Goal: Task Accomplishment & Management: Manage account settings

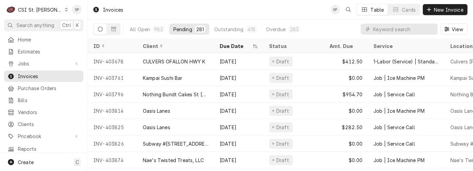
click at [65, 8] on icon "Dynamic Content Wrapper" at bounding box center [66, 9] width 3 height 3
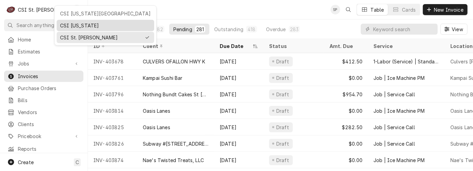
click at [66, 24] on div "CSI [US_STATE]" at bounding box center [105, 25] width 91 height 7
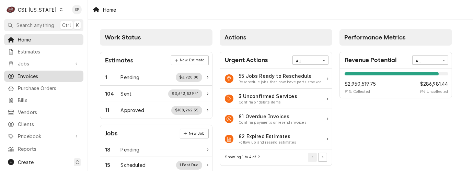
click at [33, 74] on span "Invoices" at bounding box center [49, 76] width 62 height 7
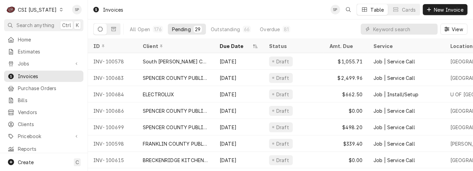
click at [195, 28] on div "29" at bounding box center [197, 29] width 5 height 7
click at [187, 26] on div "Pending" at bounding box center [181, 29] width 19 height 7
click at [115, 30] on icon "Dynamic Content Wrapper" at bounding box center [113, 29] width 5 height 5
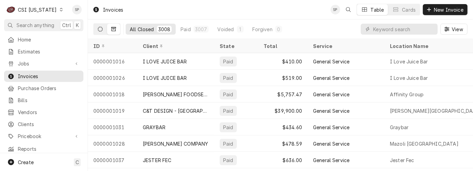
click at [99, 28] on icon "Dynamic Content Wrapper" at bounding box center [100, 29] width 5 height 5
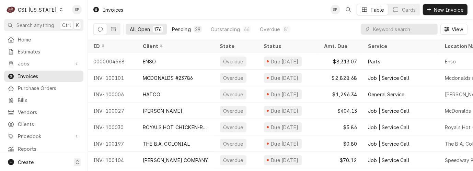
click at [181, 28] on div "Pending" at bounding box center [181, 29] width 19 height 7
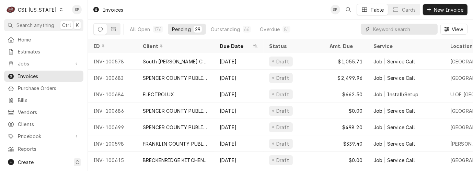
click at [395, 31] on input "Dynamic Content Wrapper" at bounding box center [403, 29] width 61 height 11
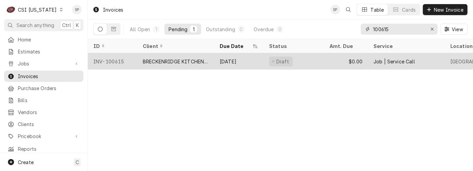
type input "100615"
click at [108, 57] on div "INV-100615" at bounding box center [112, 61] width 49 height 16
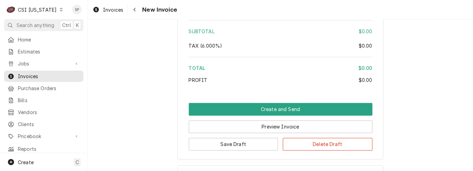
scroll to position [1189, 0]
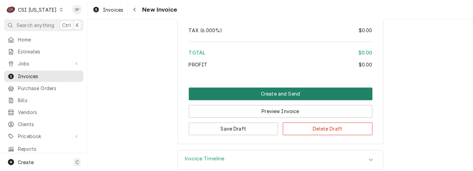
click at [300, 92] on button "Create and Send" at bounding box center [281, 93] width 184 height 13
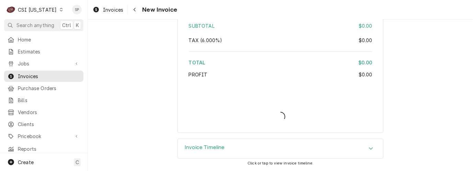
type textarea "x"
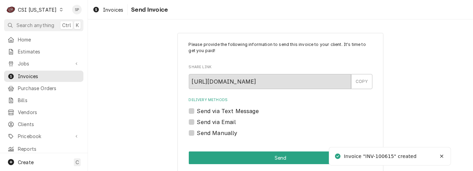
click at [197, 133] on label "Send Manually" at bounding box center [217, 133] width 40 height 8
click at [197, 133] on input "Send Manually" at bounding box center [289, 136] width 184 height 15
checkbox input "true"
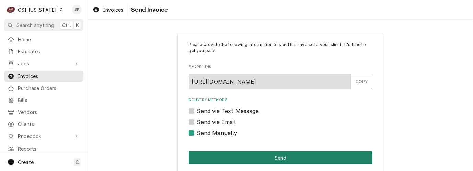
click at [240, 161] on button "Send" at bounding box center [281, 158] width 184 height 13
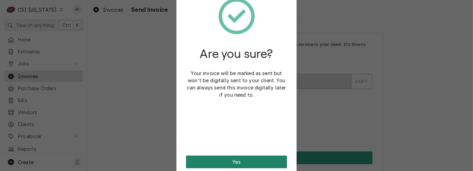
click at [236, 161] on button "Yes" at bounding box center [236, 162] width 101 height 13
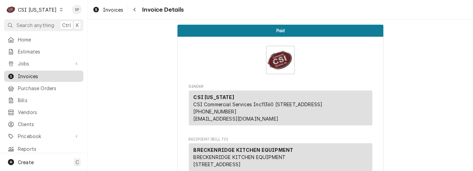
click at [62, 74] on span "Invoices" at bounding box center [49, 76] width 62 height 7
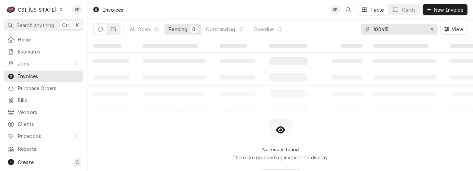
click at [400, 28] on input "100615" at bounding box center [398, 29] width 51 height 11
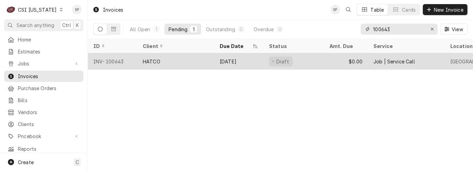
type input "100643"
click at [152, 62] on div "HATCO" at bounding box center [151, 61] width 17 height 7
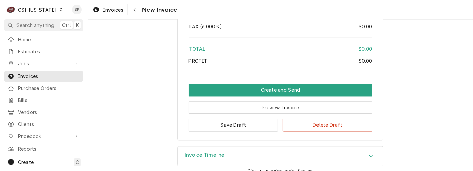
scroll to position [1211, 0]
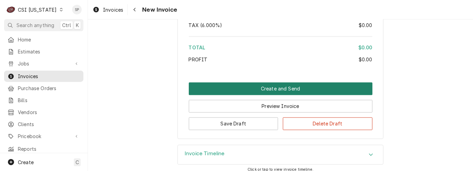
click at [248, 82] on button "Create and Send" at bounding box center [281, 88] width 184 height 13
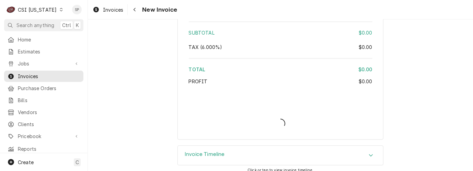
type textarea "x"
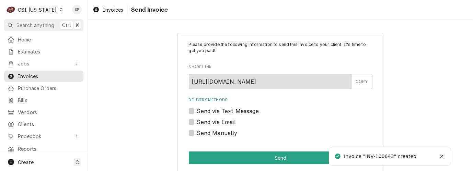
click at [197, 132] on label "Send Manually" at bounding box center [217, 133] width 40 height 8
click at [197, 132] on input "Send Manually" at bounding box center [289, 136] width 184 height 15
checkbox input "true"
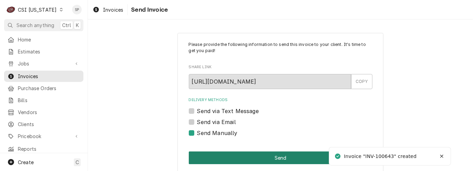
click at [205, 158] on button "Send" at bounding box center [281, 158] width 184 height 13
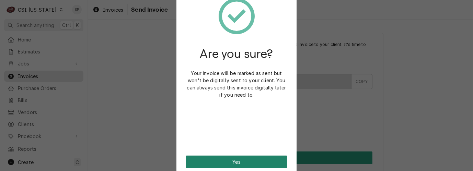
click at [205, 158] on button "Yes" at bounding box center [236, 162] width 101 height 13
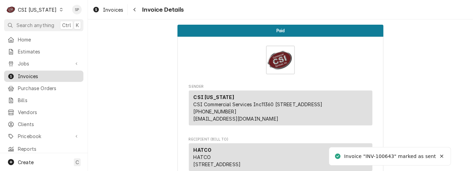
click at [46, 75] on span "Invoices" at bounding box center [49, 76] width 62 height 7
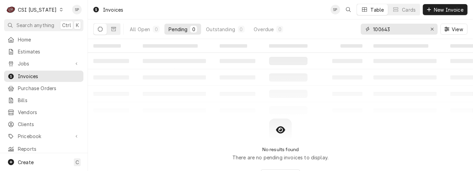
click at [398, 28] on input "100643" at bounding box center [398, 29] width 51 height 11
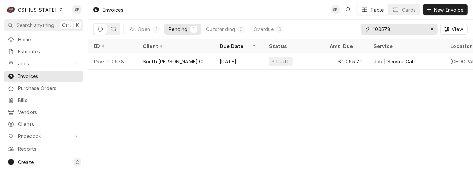
type input "100578"
click at [59, 11] on div "Dynamic Content Wrapper" at bounding box center [61, 9] width 5 height 5
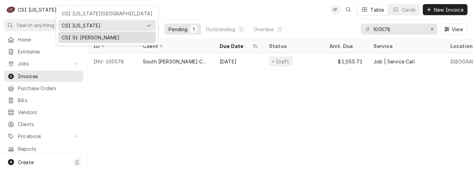
click at [68, 37] on div "CSI St. [PERSON_NAME]" at bounding box center [107, 37] width 91 height 7
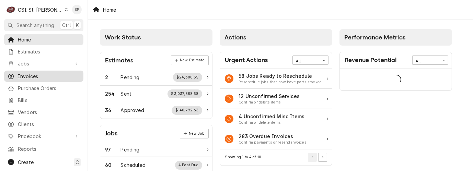
click at [34, 76] on span "Invoices" at bounding box center [49, 76] width 62 height 7
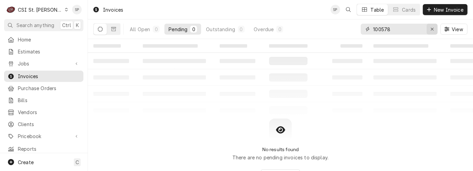
click at [432, 30] on icon "Erase input" at bounding box center [432, 29] width 4 height 5
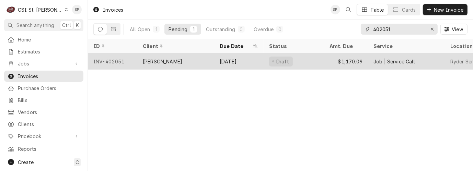
type input "402051"
click at [170, 66] on div "[PERSON_NAME]" at bounding box center [175, 61] width 77 height 16
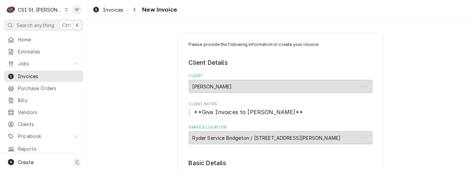
type textarea "x"
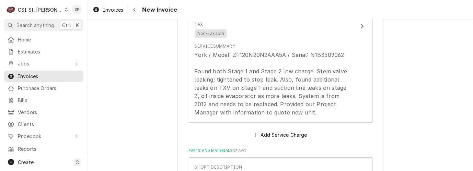
scroll to position [732, 0]
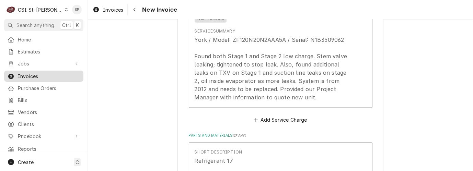
click at [40, 73] on span "Invoices" at bounding box center [49, 76] width 62 height 7
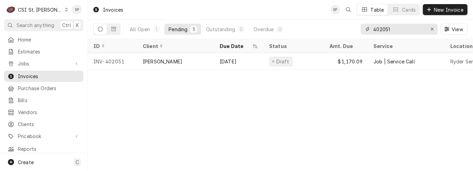
click at [392, 29] on input "402051" at bounding box center [398, 29] width 51 height 11
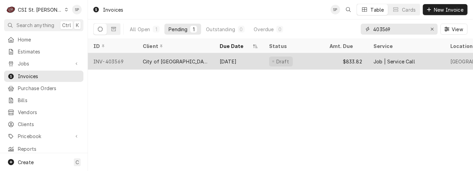
type input "403569"
click at [125, 59] on div "INV-403569" at bounding box center [112, 61] width 49 height 16
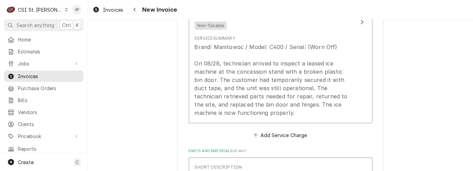
scroll to position [793, 0]
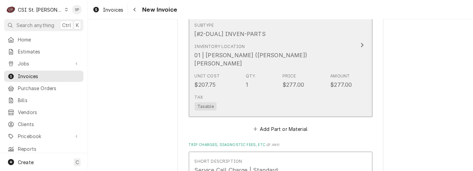
click at [299, 81] on div "$277.00" at bounding box center [293, 85] width 22 height 8
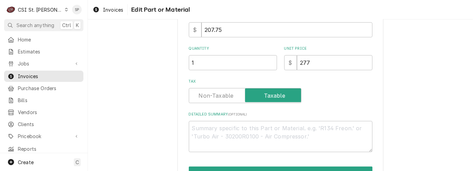
scroll to position [183, 0]
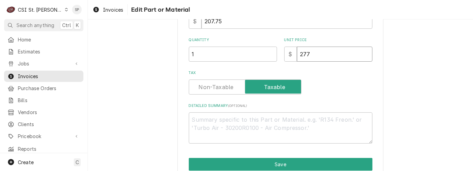
click at [326, 50] on input "277" at bounding box center [334, 54] width 75 height 15
type textarea "x"
type input "27"
type textarea "x"
type input "2"
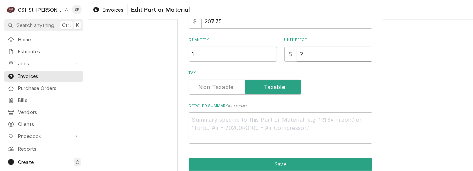
type textarea "x"
type input "0"
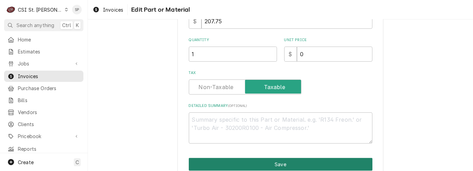
click at [308, 162] on button "Save" at bounding box center [281, 164] width 184 height 13
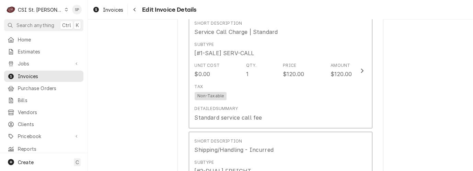
scroll to position [1118, 0]
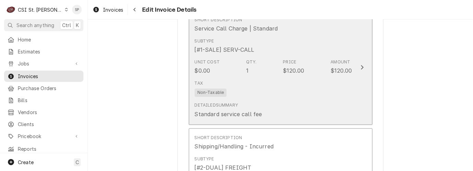
click at [293, 78] on div "Tax Non-Taxable" at bounding box center [273, 89] width 157 height 22
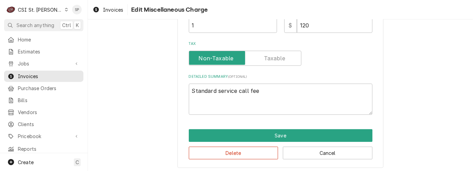
scroll to position [160, 0]
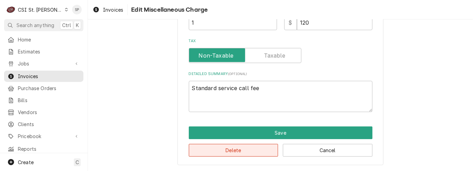
click at [229, 151] on button "Delete" at bounding box center [234, 150] width 90 height 13
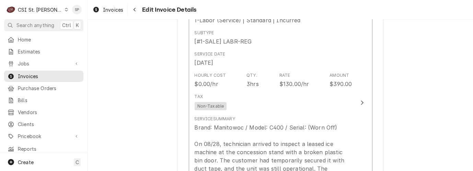
scroll to position [704, 0]
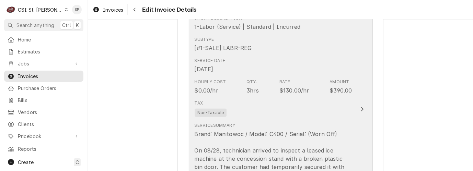
click at [262, 56] on div "Service Date Aug 28, 2025" at bounding box center [273, 65] width 157 height 21
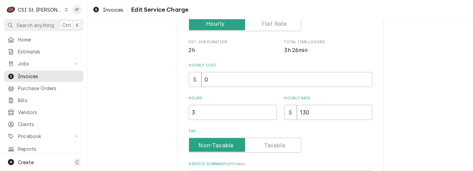
scroll to position [167, 0]
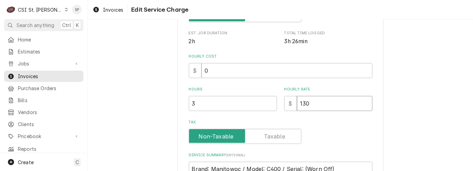
click at [320, 105] on input "130" at bounding box center [334, 103] width 75 height 15
type textarea "x"
type input "13"
type textarea "x"
type input "1"
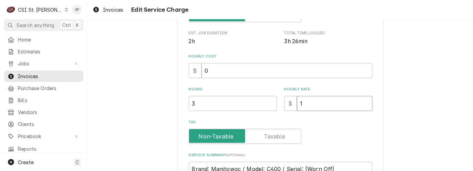
type textarea "x"
type input "0"
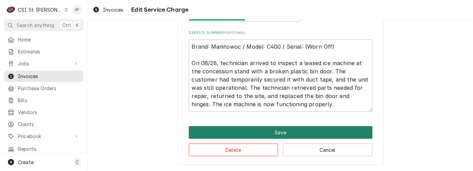
click at [281, 129] on button "Save" at bounding box center [281, 132] width 184 height 13
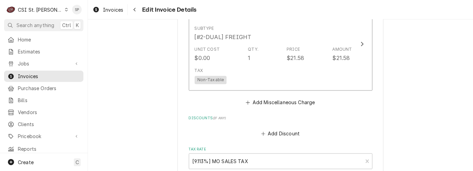
scroll to position [1130, 0]
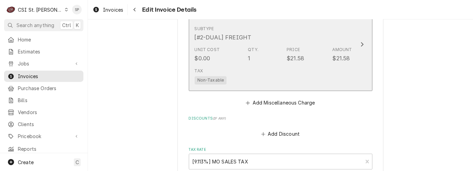
click at [292, 50] on div "Unit Cost $0.00 Qty. 1 Price $21.58 Amount $21.58" at bounding box center [273, 54] width 157 height 21
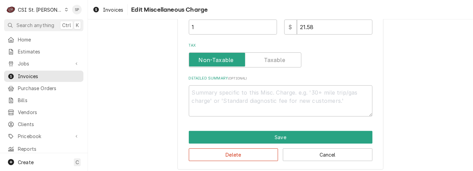
scroll to position [160, 0]
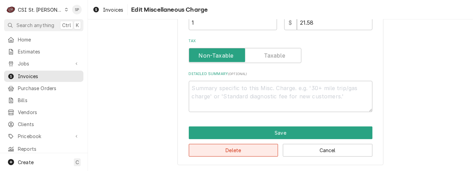
click at [196, 147] on button "Delete" at bounding box center [234, 150] width 90 height 13
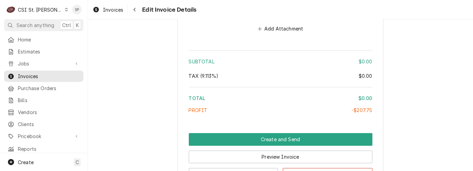
scroll to position [1304, 0]
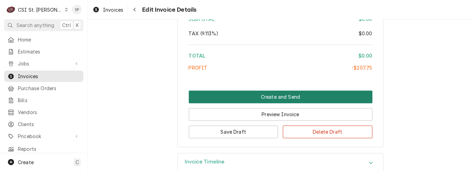
click at [284, 91] on button "Create and Send" at bounding box center [281, 97] width 184 height 13
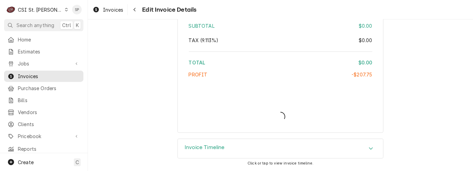
scroll to position [1282, 0]
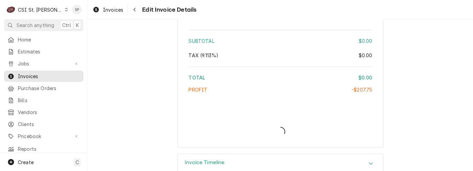
type textarea "x"
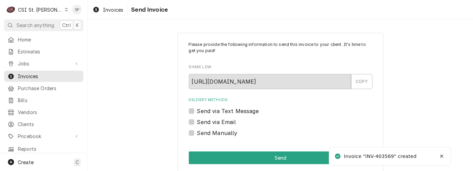
click at [197, 133] on label "Send Manually" at bounding box center [217, 133] width 40 height 8
click at [197, 133] on input "Send Manually" at bounding box center [289, 136] width 184 height 15
checkbox input "true"
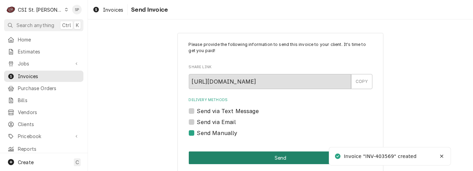
click at [210, 161] on button "Send" at bounding box center [281, 158] width 184 height 13
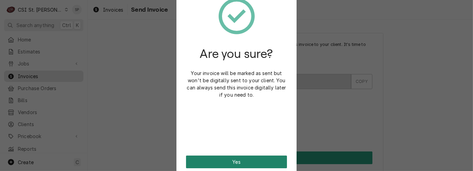
click at [215, 162] on button "Yes" at bounding box center [236, 162] width 101 height 13
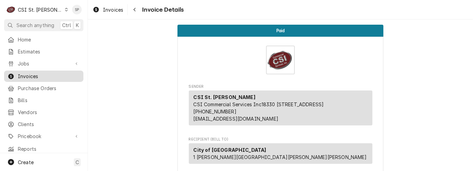
click at [33, 78] on div "Invoices" at bounding box center [43, 76] width 77 height 9
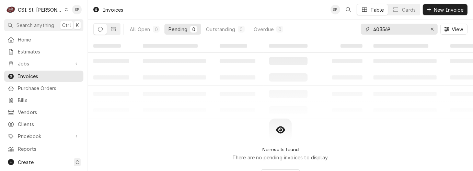
click at [397, 27] on input "403569" at bounding box center [398, 29] width 51 height 11
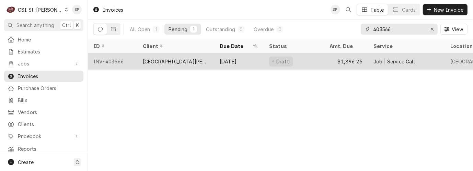
type input "403566"
click at [116, 58] on div "INV-403566" at bounding box center [112, 61] width 49 height 16
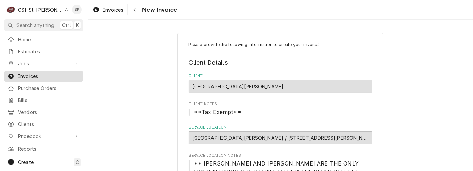
click at [18, 74] on span "Invoices" at bounding box center [49, 76] width 62 height 7
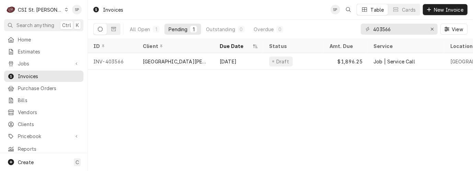
click at [469, 162] on div "Invoices SP Table Cards New Invoice All Open 1 Pending 1 Outstanding 0 Overdue …" at bounding box center [280, 85] width 385 height 171
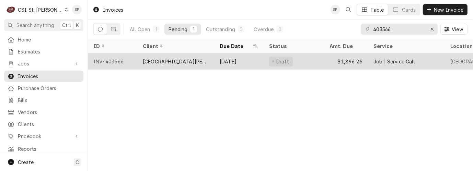
click at [106, 57] on div "INV-403566" at bounding box center [112, 61] width 49 height 16
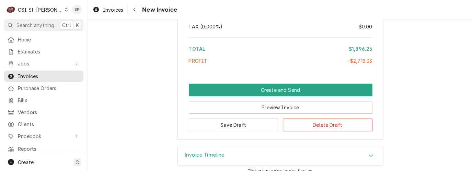
scroll to position [2009, 0]
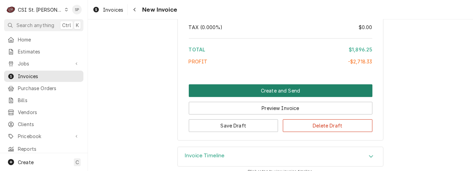
click at [284, 84] on button "Create and Send" at bounding box center [281, 90] width 184 height 13
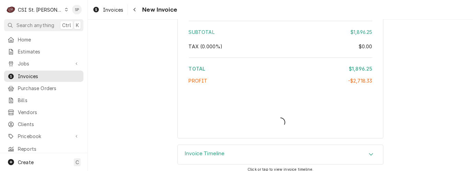
type textarea "x"
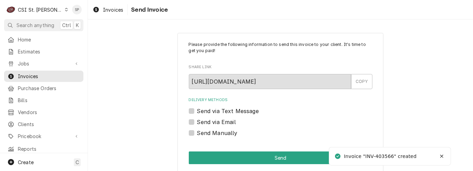
click at [197, 121] on label "Send via Email" at bounding box center [216, 122] width 39 height 8
click at [197, 121] on input "Send via Email" at bounding box center [289, 125] width 184 height 15
checkbox input "true"
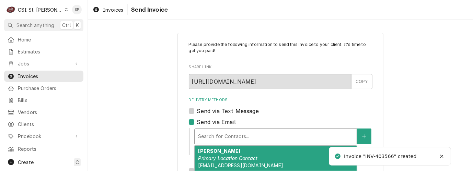
click at [198, 132] on div "Delivery Methods" at bounding box center [275, 136] width 155 height 12
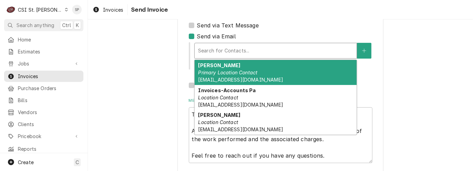
scroll to position [91, 0]
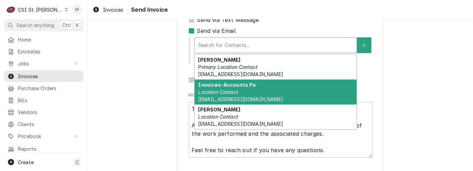
click at [215, 92] on em "Location Contact" at bounding box center [218, 92] width 40 height 6
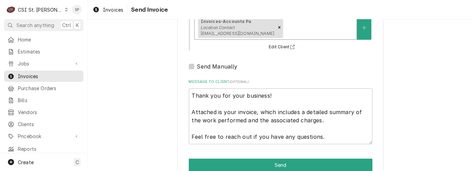
scroll to position [128, 0]
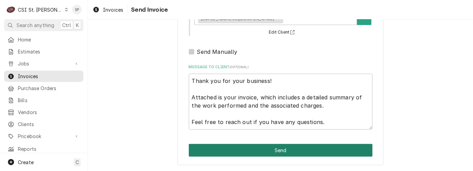
click at [298, 146] on button "Send" at bounding box center [281, 150] width 184 height 13
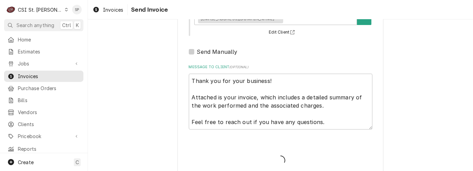
type textarea "x"
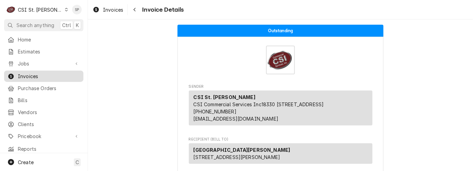
click at [60, 73] on span "Invoices" at bounding box center [49, 76] width 62 height 7
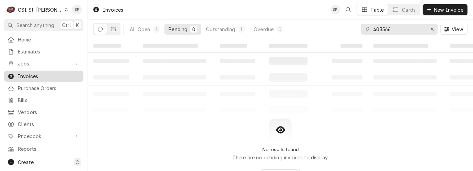
click at [32, 73] on span "Invoices" at bounding box center [49, 76] width 62 height 7
click at [390, 27] on input "403566" at bounding box center [398, 29] width 51 height 11
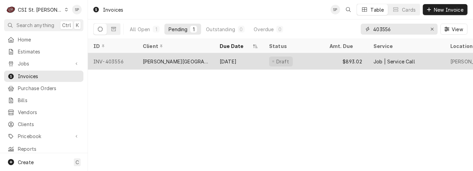
type input "403556"
click at [175, 62] on div "[PERSON_NAME][GEOGRAPHIC_DATA]" at bounding box center [176, 61] width 66 height 7
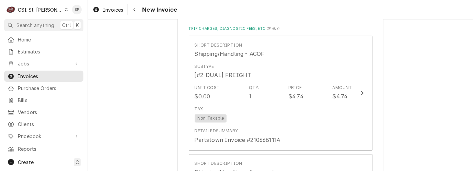
scroll to position [1220, 0]
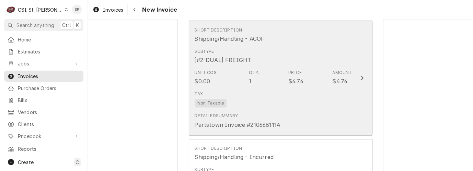
click at [313, 70] on div "Unit Cost $0.00 Qty. 1 Price $4.74 Amount $4.74" at bounding box center [273, 77] width 157 height 21
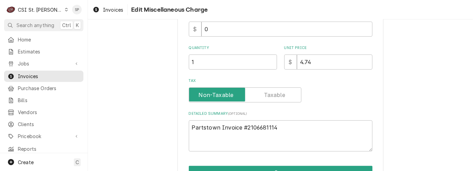
scroll to position [138, 0]
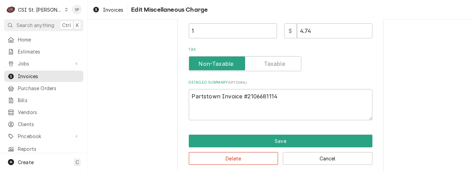
type textarea "x"
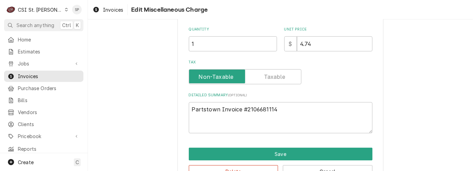
scroll to position [0, 0]
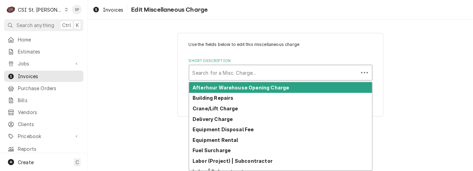
click at [315, 75] on div "Short Description" at bounding box center [273, 73] width 162 height 12
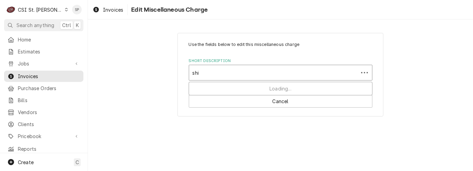
type input "ship"
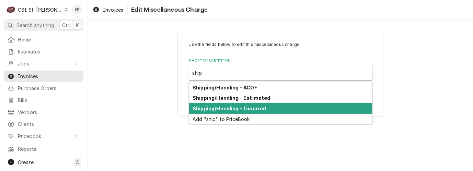
click at [229, 107] on strong "Shipping/Handling - Incurred" at bounding box center [228, 109] width 73 height 6
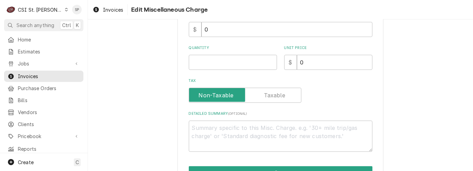
scroll to position [122, 0]
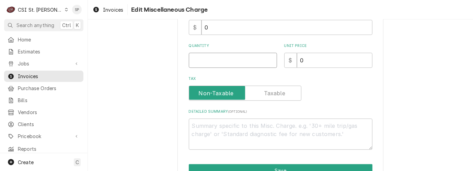
click at [217, 58] on input "Quantity" at bounding box center [233, 60] width 88 height 15
type textarea "x"
type input "1"
type textarea "x"
type input "1"
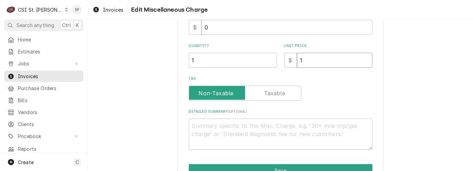
type textarea "x"
type input "15"
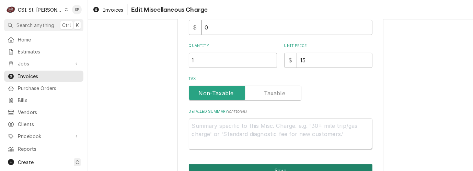
click at [273, 169] on button "Save" at bounding box center [281, 170] width 184 height 13
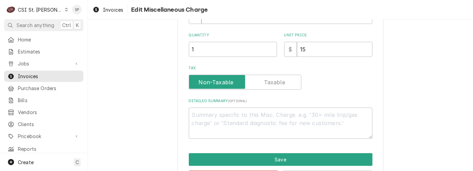
scroll to position [153, 0]
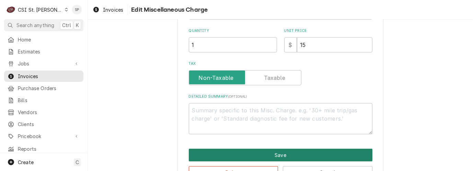
click at [287, 153] on button "Save" at bounding box center [281, 155] width 184 height 13
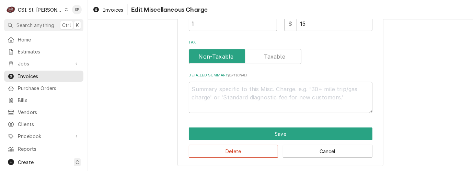
scroll to position [175, 0]
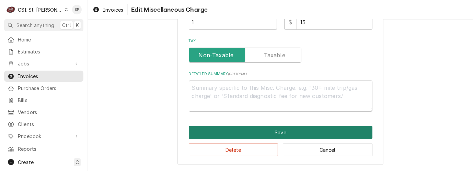
click at [271, 130] on button "Save" at bounding box center [281, 132] width 184 height 13
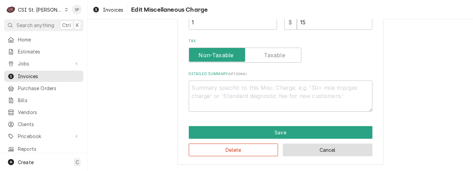
click at [315, 147] on button "Cancel" at bounding box center [328, 150] width 90 height 13
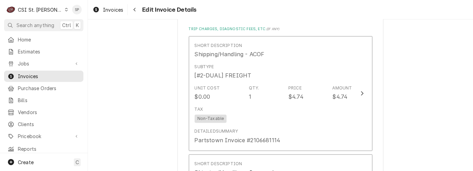
scroll to position [1210, 0]
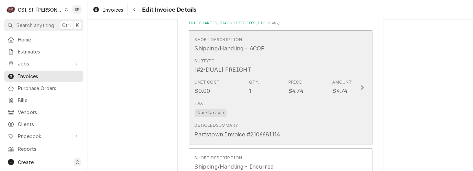
click at [311, 93] on div "Unit Cost $0.00 Qty. 1 Price $4.74 Amount $4.74" at bounding box center [273, 87] width 157 height 21
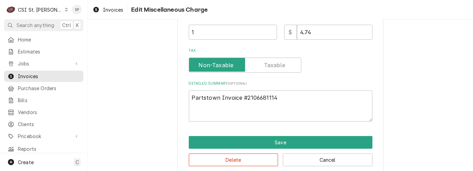
scroll to position [160, 0]
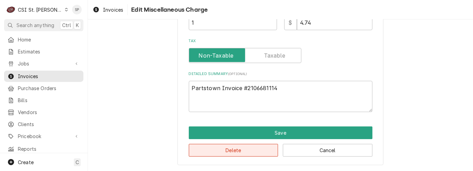
click at [244, 147] on button "Delete" at bounding box center [234, 150] width 90 height 13
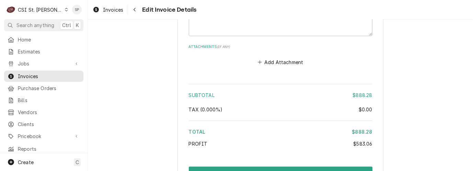
scroll to position [1530, 0]
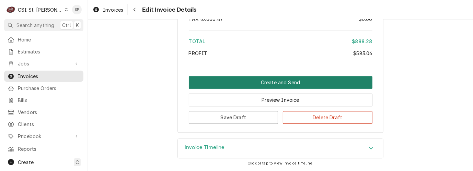
click at [265, 78] on button "Create and Send" at bounding box center [281, 82] width 184 height 13
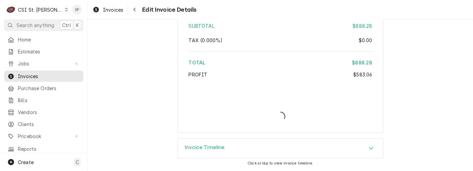
type textarea "x"
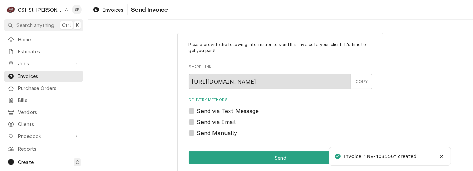
click at [197, 122] on label "Send via Email" at bounding box center [216, 122] width 39 height 8
click at [197, 122] on input "Send via Email" at bounding box center [289, 125] width 184 height 15
checkbox input "true"
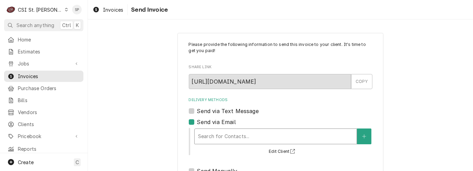
click at [217, 140] on div "Delivery Methods" at bounding box center [275, 136] width 155 height 12
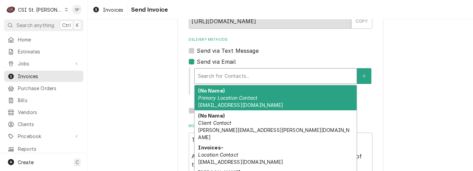
scroll to position [76, 0]
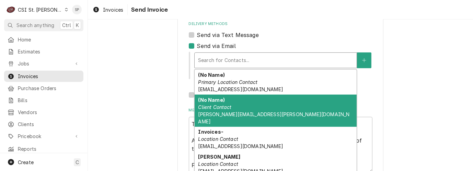
click at [266, 100] on div "(No Name) Client Contact [PERSON_NAME][EMAIL_ADDRESS][PERSON_NAME][DOMAIN_NAME]" at bounding box center [276, 111] width 162 height 32
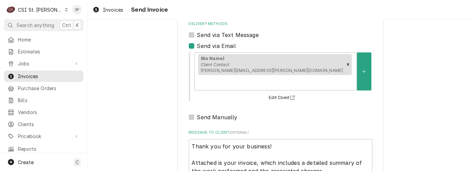
click at [466, 153] on div "Please provide the following information to send this invoice to your client. I…" at bounding box center [280, 94] width 385 height 287
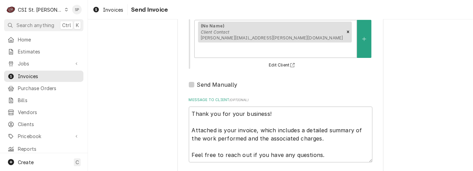
scroll to position [128, 0]
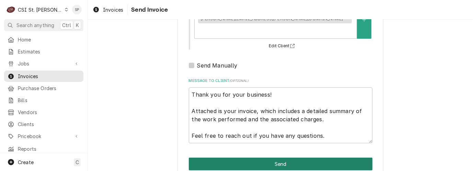
click at [270, 158] on button "Send" at bounding box center [281, 164] width 184 height 13
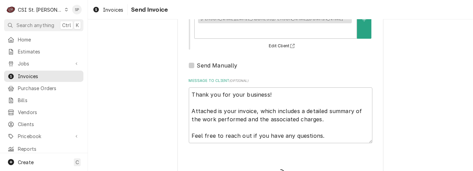
type textarea "x"
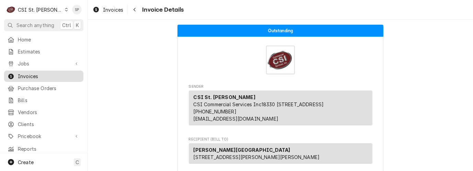
click at [73, 73] on span "Invoices" at bounding box center [49, 76] width 62 height 7
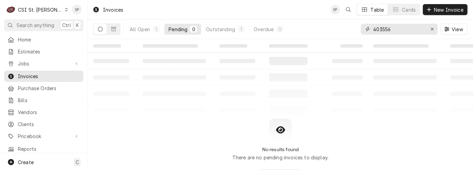
click at [396, 27] on input "403556" at bounding box center [398, 29] width 51 height 11
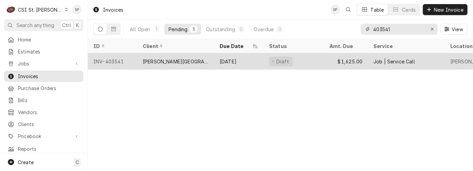
type input "403541"
click at [118, 57] on div "INV-403541" at bounding box center [112, 61] width 49 height 16
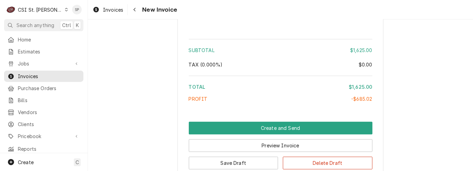
scroll to position [1694, 0]
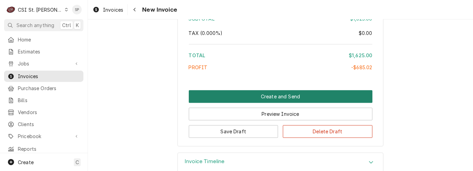
click at [283, 90] on button "Create and Send" at bounding box center [281, 96] width 184 height 13
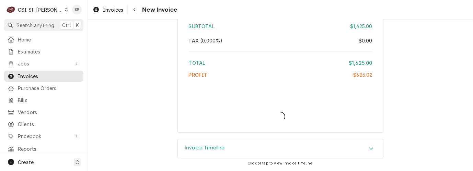
scroll to position [1672, 0]
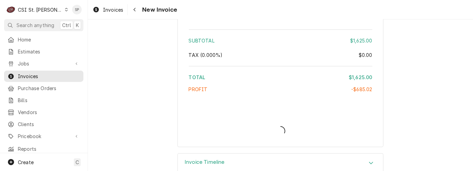
type textarea "x"
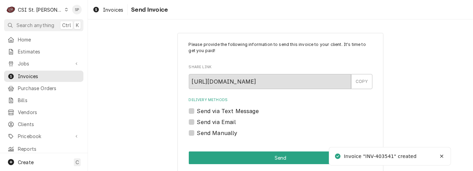
click at [197, 122] on label "Send via Email" at bounding box center [216, 122] width 39 height 8
click at [197, 122] on input "Send via Email" at bounding box center [289, 125] width 184 height 15
checkbox input "true"
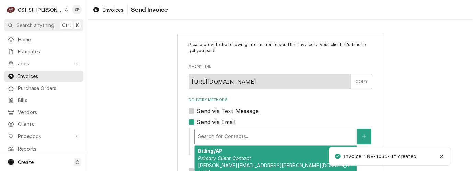
click at [224, 138] on div "Delivery Methods" at bounding box center [275, 136] width 155 height 12
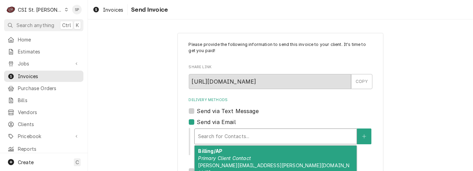
click at [258, 163] on span "robert.klug@standrews1.com" at bounding box center [273, 169] width 151 height 13
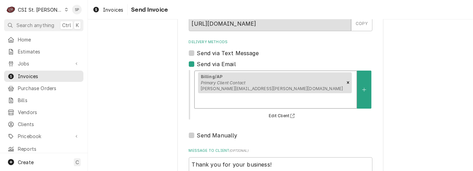
scroll to position [61, 0]
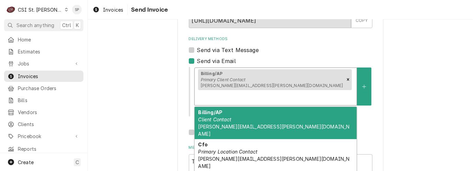
click at [294, 92] on div "Delivery Methods" at bounding box center [275, 98] width 155 height 12
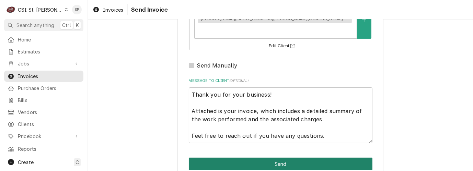
click at [317, 158] on button "Send" at bounding box center [281, 164] width 184 height 13
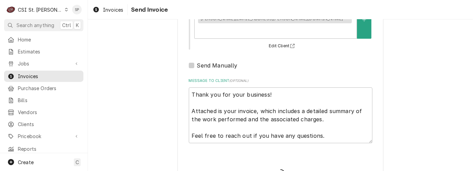
type textarea "x"
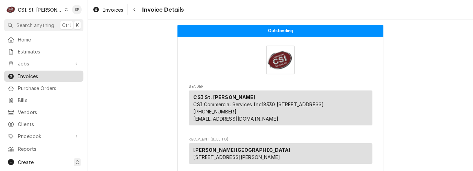
click at [50, 73] on span "Invoices" at bounding box center [49, 76] width 62 height 7
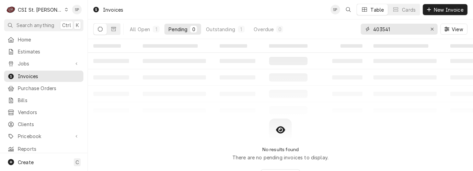
click at [393, 32] on input "403541" at bounding box center [398, 29] width 51 height 11
click at [176, 26] on div "Pending" at bounding box center [177, 29] width 19 height 7
click at [392, 31] on input "403569" at bounding box center [398, 29] width 51 height 11
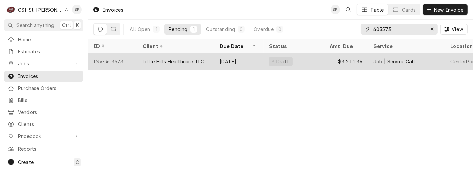
type input "403573"
click at [106, 59] on div "INV-403573" at bounding box center [112, 61] width 49 height 16
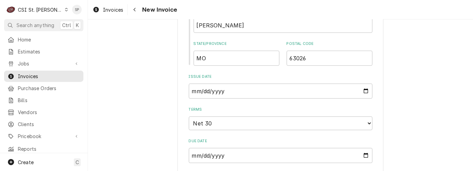
scroll to position [549, 0]
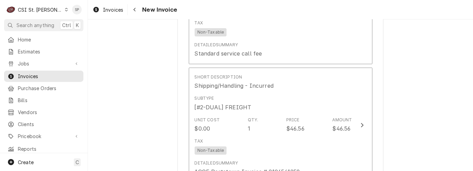
scroll to position [1731, 0]
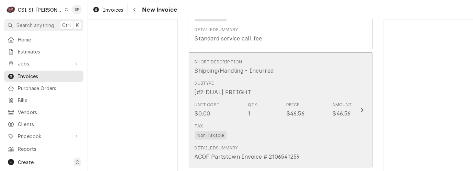
click at [306, 120] on div "Tax Non-Taxable" at bounding box center [273, 131] width 157 height 22
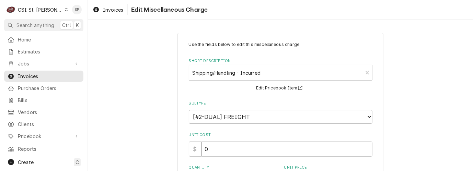
scroll to position [132, 0]
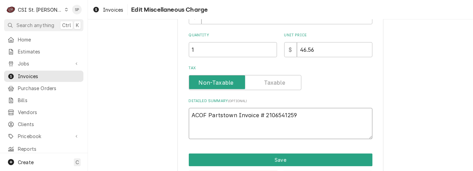
drag, startPoint x: 298, startPoint y: 113, endPoint x: 130, endPoint y: 132, distance: 169.3
click at [130, 132] on div "Use the fields below to edit this miscellaneous charge Short Description Shippi…" at bounding box center [280, 46] width 385 height 304
type textarea "x"
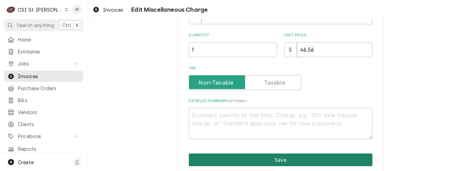
click at [230, 162] on button "Save" at bounding box center [281, 160] width 184 height 13
type textarea "x"
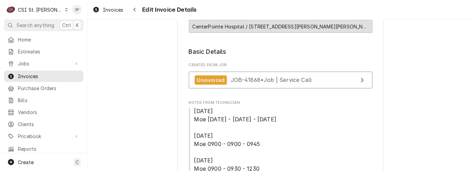
scroll to position [62, 0]
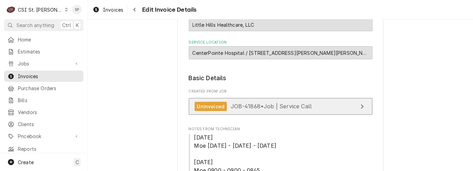
click at [226, 102] on link "Uninvoiced JOB-41868 • Job | Service Call" at bounding box center [281, 106] width 184 height 17
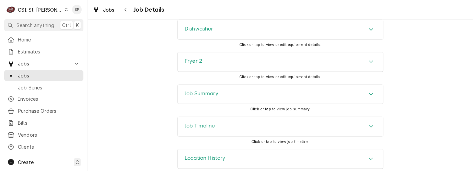
scroll to position [926, 0]
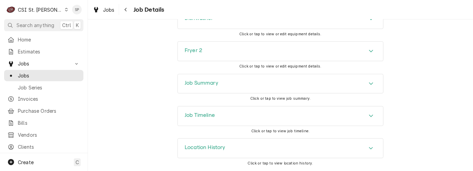
click at [369, 85] on icon "Accordion Header" at bounding box center [371, 83] width 5 height 5
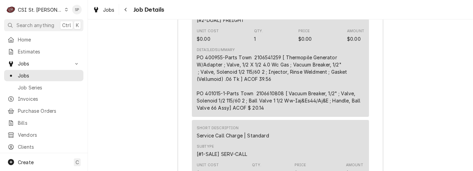
scroll to position [2396, 0]
